Goal: Task Accomplishment & Management: Complete application form

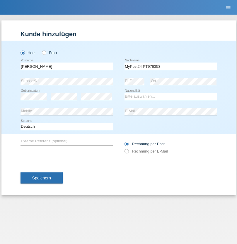
type input "MyPost24 PT976353"
select select "LK"
select select "C"
select select "10"
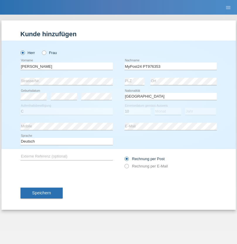
select select "10"
select select "2003"
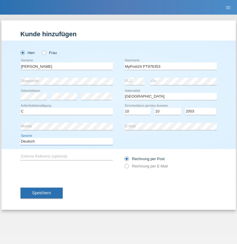
select select "en"
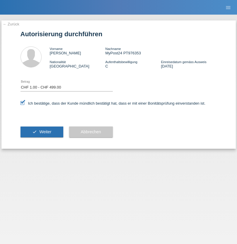
select select "1"
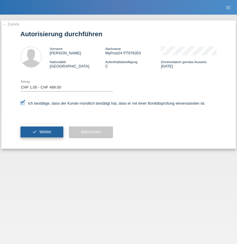
click at [42, 132] on span "Weiter" at bounding box center [45, 132] width 12 height 5
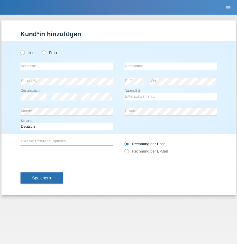
radio input "true"
click at [66, 66] on input "text" at bounding box center [66, 66] width 92 height 7
type input "[PERSON_NAME]"
click at [170, 66] on input "text" at bounding box center [170, 66] width 92 height 7
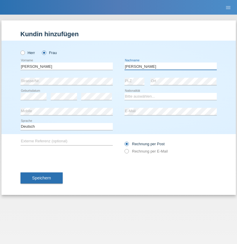
type input "Santos"
select select "PT"
select select "C"
select select "02"
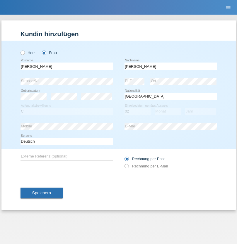
select select "02"
select select "2021"
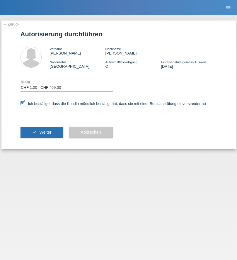
select select "1"
click at [42, 132] on span "Weiter" at bounding box center [45, 132] width 12 height 5
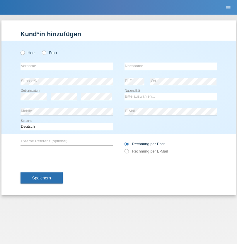
radio input "true"
click at [66, 66] on input "text" at bounding box center [66, 66] width 92 height 7
type input "[PERSON_NAME]"
click at [170, 66] on input "text" at bounding box center [170, 66] width 92 height 7
type input "Florin"
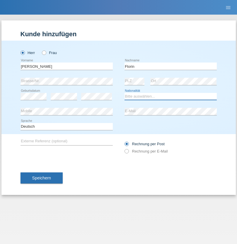
select select "RO"
select select "C"
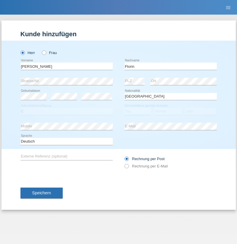
select select "29"
select select "02"
select select "2021"
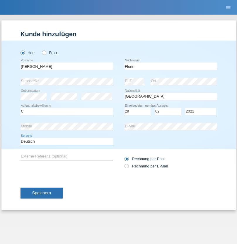
select select "en"
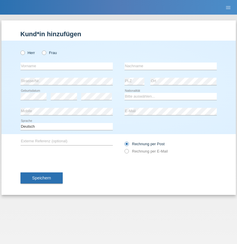
radio input "true"
click at [66, 66] on input "text" at bounding box center [66, 66] width 92 height 7
type input "[PERSON_NAME]"
click at [170, 66] on input "text" at bounding box center [170, 66] width 92 height 7
type input "Meszaros"
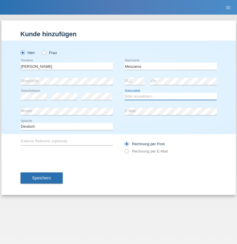
select select "HU"
select select "C"
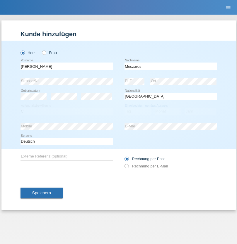
select select "12"
select select "03"
select select "2021"
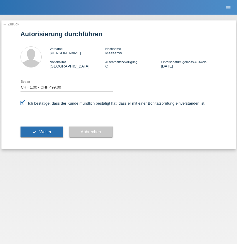
select select "1"
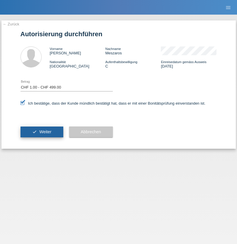
click at [42, 132] on span "Weiter" at bounding box center [45, 132] width 12 height 5
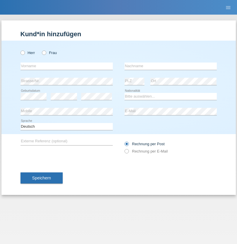
radio input "true"
click at [66, 66] on input "text" at bounding box center [66, 66] width 92 height 7
type input "Ruth"
click at [170, 66] on input "text" at bounding box center [170, 66] width 92 height 7
type input "Krebs"
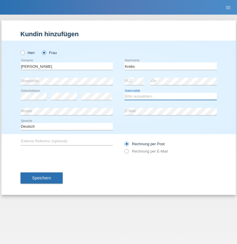
select select "CH"
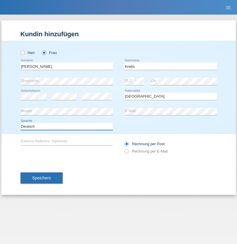
select select "en"
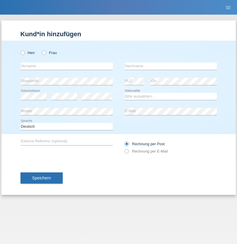
radio input "true"
click at [66, 66] on input "text" at bounding box center [66, 66] width 92 height 7
type input "Qovanaj"
click at [170, 66] on input "text" at bounding box center [170, 66] width 92 height 7
type input "Shaban"
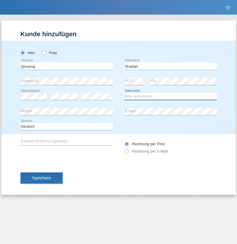
select select "CH"
radio input "true"
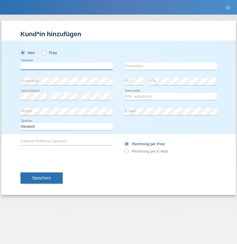
click at [66, 66] on input "text" at bounding box center [66, 66] width 92 height 7
type input "Apilas Rajakumar"
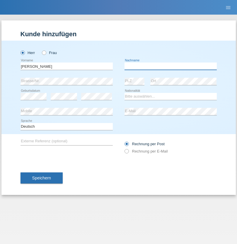
click at [170, 66] on input "text" at bounding box center [170, 66] width 92 height 7
type input "MyPost24 PT976353"
select select "LK"
select select "C"
select select "10"
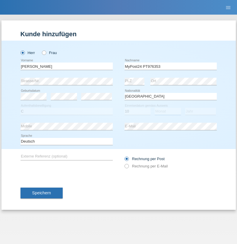
select select "10"
select select "2003"
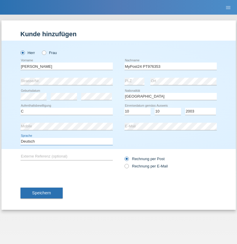
select select "en"
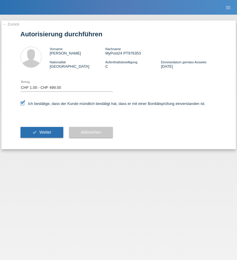
select select "1"
click at [42, 132] on span "Weiter" at bounding box center [45, 132] width 12 height 5
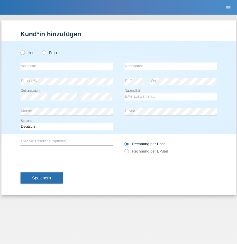
radio input "true"
click at [66, 66] on input "text" at bounding box center [66, 66] width 92 height 7
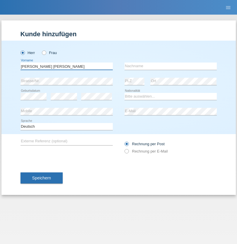
type input "[PERSON_NAME] [PERSON_NAME]"
click at [170, 66] on input "text" at bounding box center [170, 66] width 92 height 7
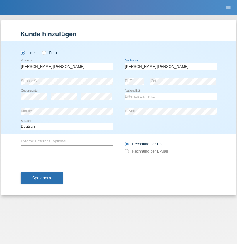
type input "Barbosa da silva"
select select "BN"
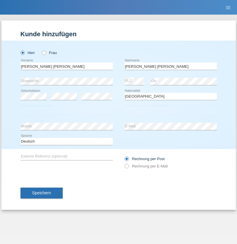
select select "C"
select select "26"
select select "01"
select select "2013"
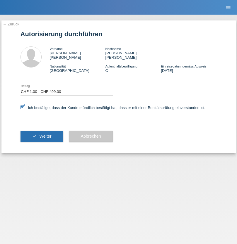
select select "1"
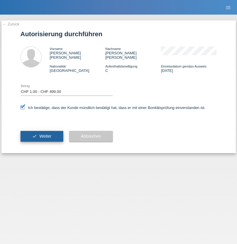
click at [42, 134] on span "Weiter" at bounding box center [45, 136] width 12 height 5
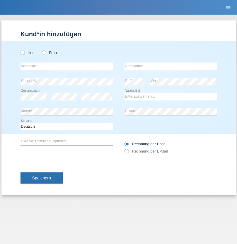
radio input "true"
click at [66, 66] on input "text" at bounding box center [66, 66] width 92 height 7
type input "Ion"
click at [170, 66] on input "text" at bounding box center [170, 66] width 92 height 7
type input "Daniel"
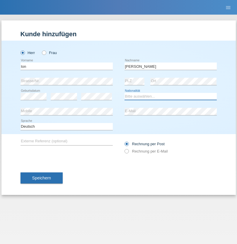
select select "OM"
select select "C"
select select "01"
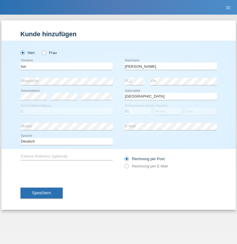
select select "01"
select select "2021"
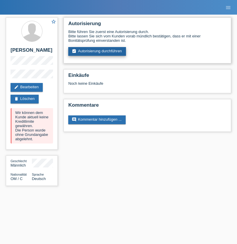
click at [97, 52] on link "assignment_turned_in Autorisierung durchführen" at bounding box center [97, 51] width 58 height 9
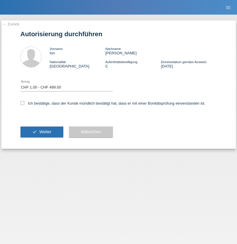
select select "1"
checkbox input "true"
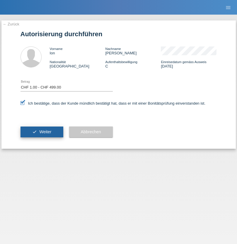
click at [42, 132] on span "Weiter" at bounding box center [45, 132] width 12 height 5
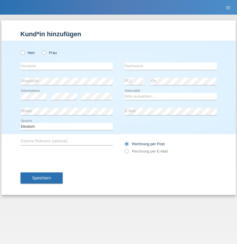
radio input "true"
click at [66, 66] on input "text" at bounding box center [66, 66] width 92 height 7
type input "Marco"
click at [170, 66] on input "text" at bounding box center [170, 66] width 92 height 7
type input "Weinlein"
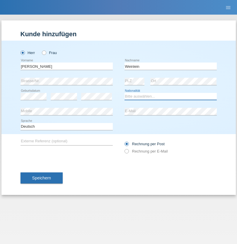
select select "CH"
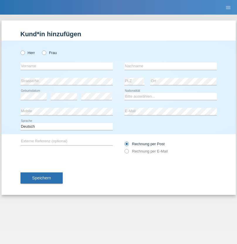
radio input "true"
click at [66, 66] on input "text" at bounding box center [66, 66] width 92 height 7
type input "Jashari lmeri"
click at [170, 66] on input "text" at bounding box center [170, 66] width 92 height 7
type input "Rabije"
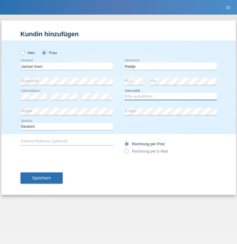
select select "CH"
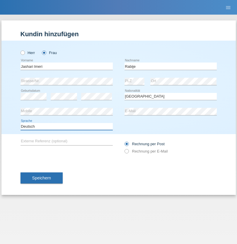
select select "en"
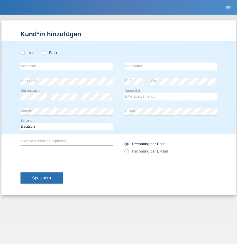
radio input "true"
click at [66, 66] on input "text" at bounding box center [66, 66] width 92 height 7
type input "firat"
click at [170, 66] on input "text" at bounding box center [170, 66] width 92 height 7
type input "kara"
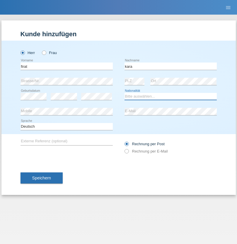
select select "CH"
radio input "true"
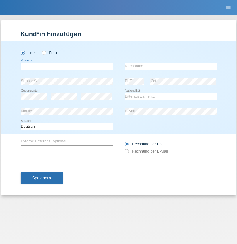
click at [66, 66] on input "text" at bounding box center [66, 66] width 92 height 7
type input "Gigov"
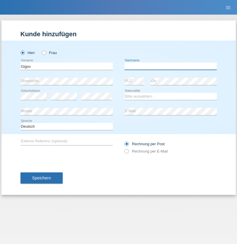
click at [170, 66] on input "text" at bounding box center [170, 66] width 92 height 7
type input "Zhan"
select select "BG"
select select "C"
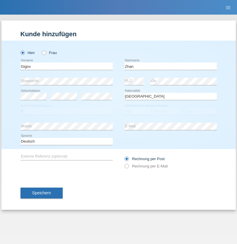
select select "23"
select select "10"
select select "2021"
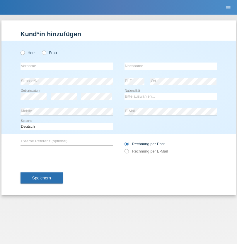
radio input "true"
click at [66, 66] on input "text" at bounding box center [66, 66] width 92 height 7
type input "Amand"
click at [170, 66] on input "text" at bounding box center [170, 66] width 92 height 7
type input "Pires"
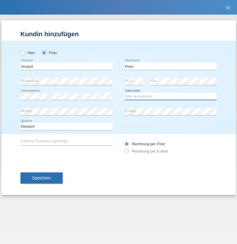
select select "CH"
radio input "true"
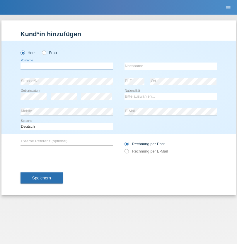
click at [66, 66] on input "text" at bounding box center [66, 66] width 92 height 7
type input "[PERSON_NAME]"
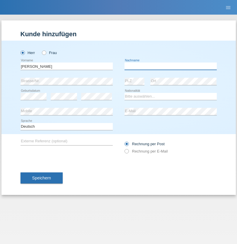
click at [170, 66] on input "text" at bounding box center [170, 66] width 92 height 7
type input "Saidi"
select select "CH"
radio input "true"
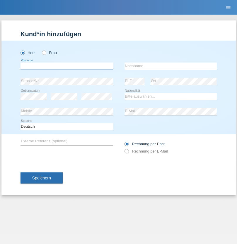
click at [66, 66] on input "text" at bounding box center [66, 66] width 92 height 7
type input "Matusa"
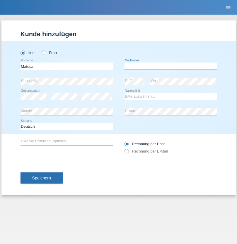
click at [170, 66] on input "text" at bounding box center [170, 66] width 92 height 7
type input "[PERSON_NAME]"
select select "OM"
select select "C"
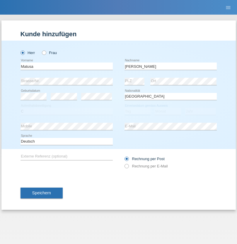
select select "01"
select select "06"
select select "2016"
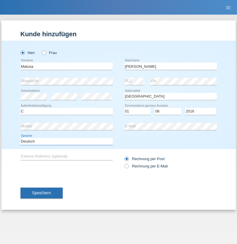
select select "en"
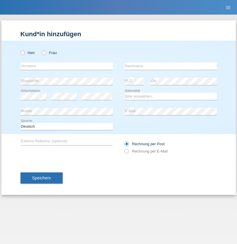
radio input "true"
click at [66, 66] on input "text" at bounding box center [66, 66] width 92 height 7
type input "[PERSON_NAME]"
click at [170, 66] on input "text" at bounding box center [170, 66] width 92 height 7
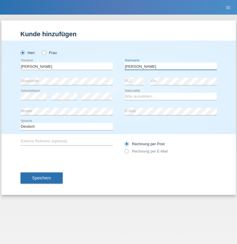
type input "[PERSON_NAME]"
select select "PT"
select select "C"
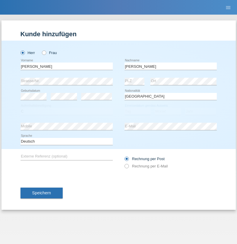
select select "23"
select select "08"
select select "2021"
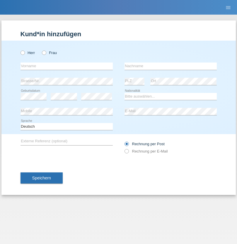
radio input "true"
click at [66, 66] on input "text" at bounding box center [66, 66] width 92 height 7
type input "[PERSON_NAME]"
click at [170, 66] on input "text" at bounding box center [170, 66] width 92 height 7
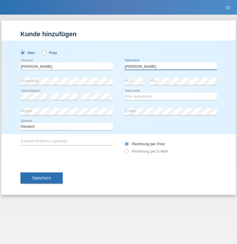
type input "[PERSON_NAME]"
select select "CH"
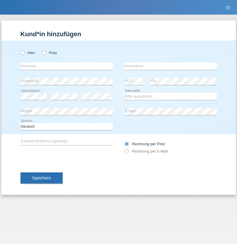
radio input "true"
click at [66, 66] on input "text" at bounding box center [66, 66] width 92 height 7
type input "Szilvia"
click at [170, 66] on input "text" at bounding box center [170, 66] width 92 height 7
type input "Olakh"
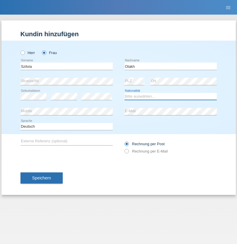
select select "UA"
select select "C"
select select "14"
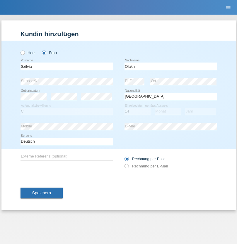
select select "09"
select select "2021"
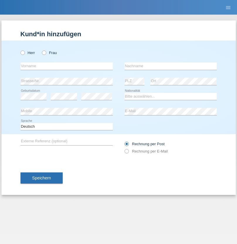
radio input "true"
click at [66, 66] on input "text" at bounding box center [66, 66] width 92 height 7
type input "Asrit"
click at [170, 66] on input "text" at bounding box center [170, 66] width 92 height 7
type input "Kupa"
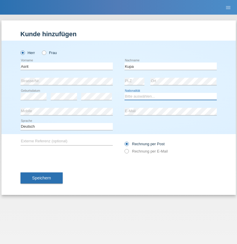
select select "MK"
select select "C"
select select "27"
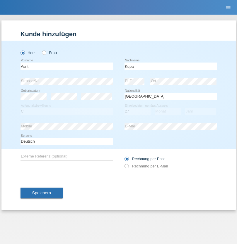
select select "05"
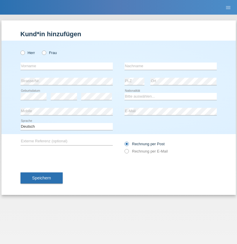
radio input "true"
click at [66, 66] on input "text" at bounding box center [66, 66] width 92 height 7
type input "[PERSON_NAME]"
click at [170, 66] on input "text" at bounding box center [170, 66] width 92 height 7
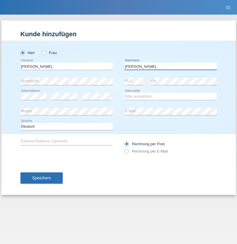
type input "[PERSON_NAME]"
select select "SY"
select select "C"
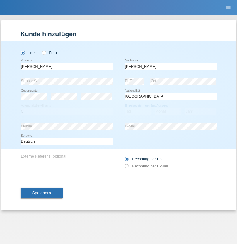
select select "14"
select select "09"
select select "2021"
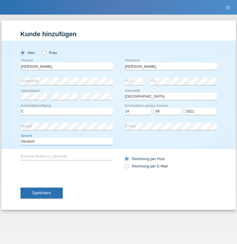
select select "en"
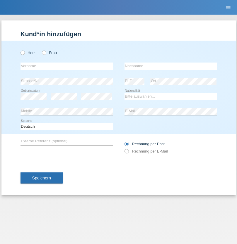
radio input "true"
select select "CH"
radio input "true"
click at [66, 66] on input "text" at bounding box center [66, 66] width 92 height 7
type input "[PERSON_NAME]"
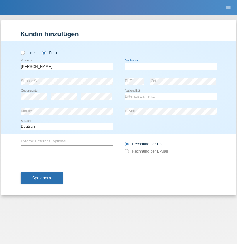
click at [170, 66] on input "text" at bounding box center [170, 66] width 92 height 7
type input "Bacic"
select select "CH"
